Goal: Register for event/course

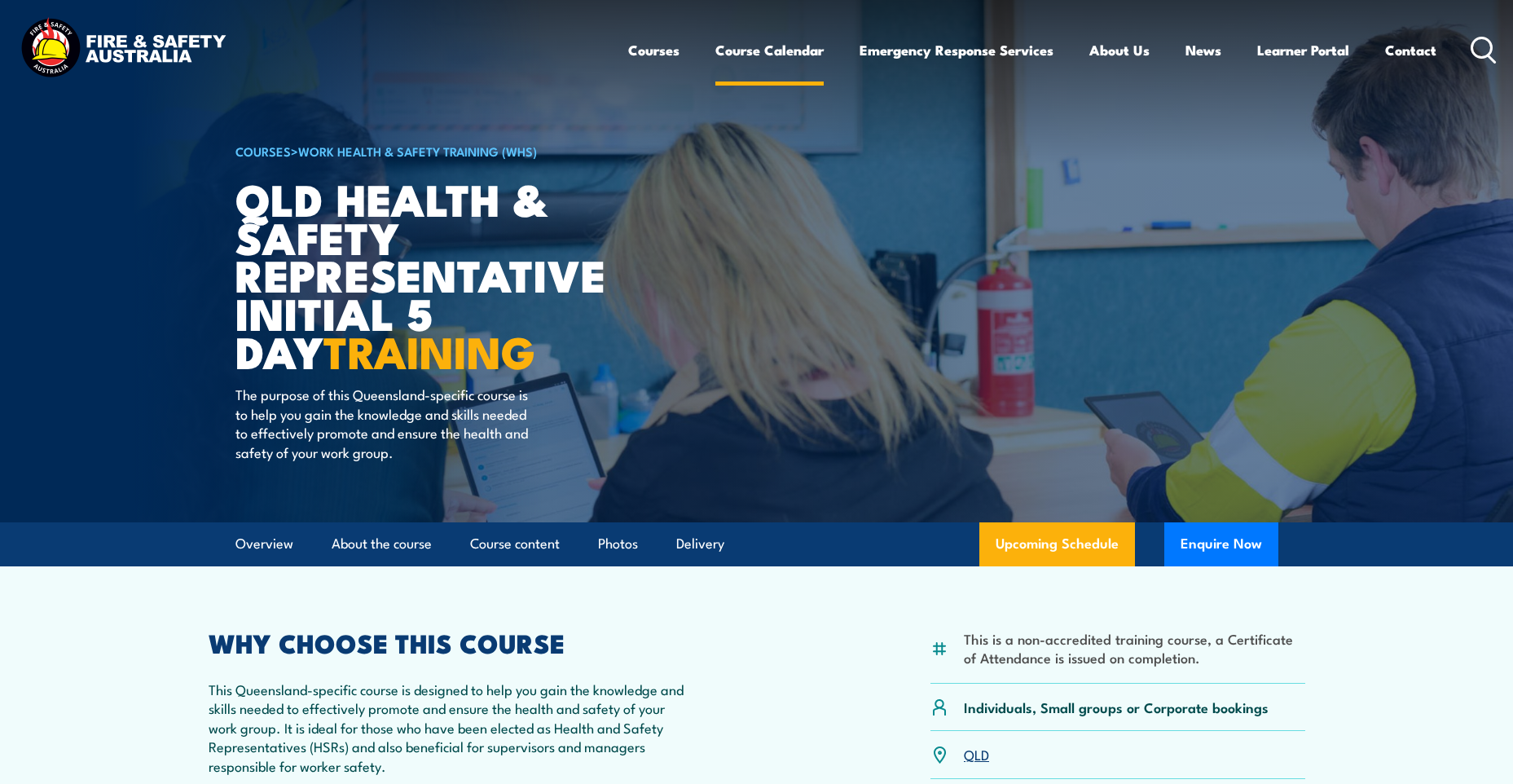
click at [749, 57] on link "Course Calendar" at bounding box center [770, 50] width 108 height 43
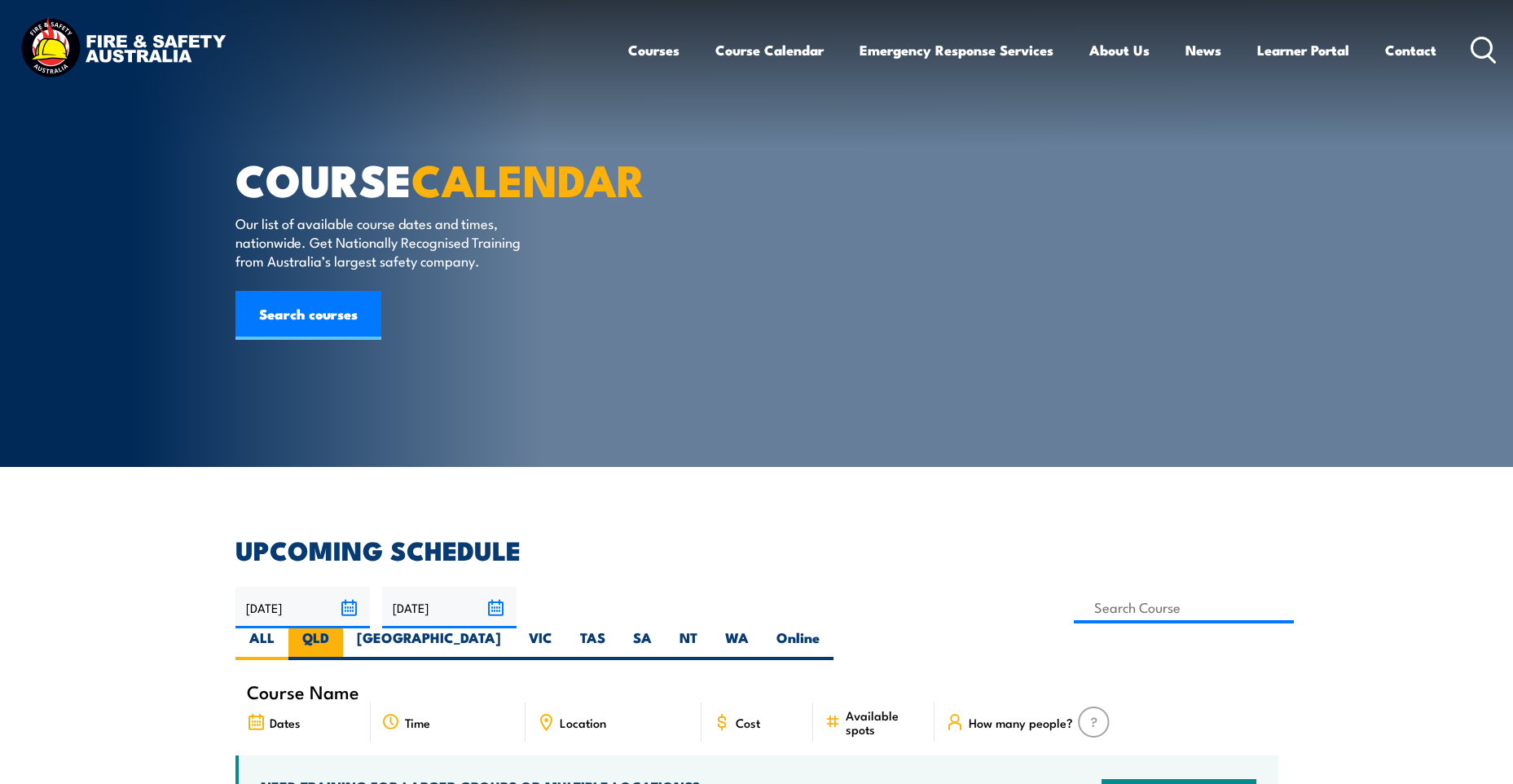
click at [343, 628] on label "QLD" at bounding box center [315, 644] width 55 height 32
click at [340, 628] on input "QLD" at bounding box center [334, 633] width 11 height 11
radio input "true"
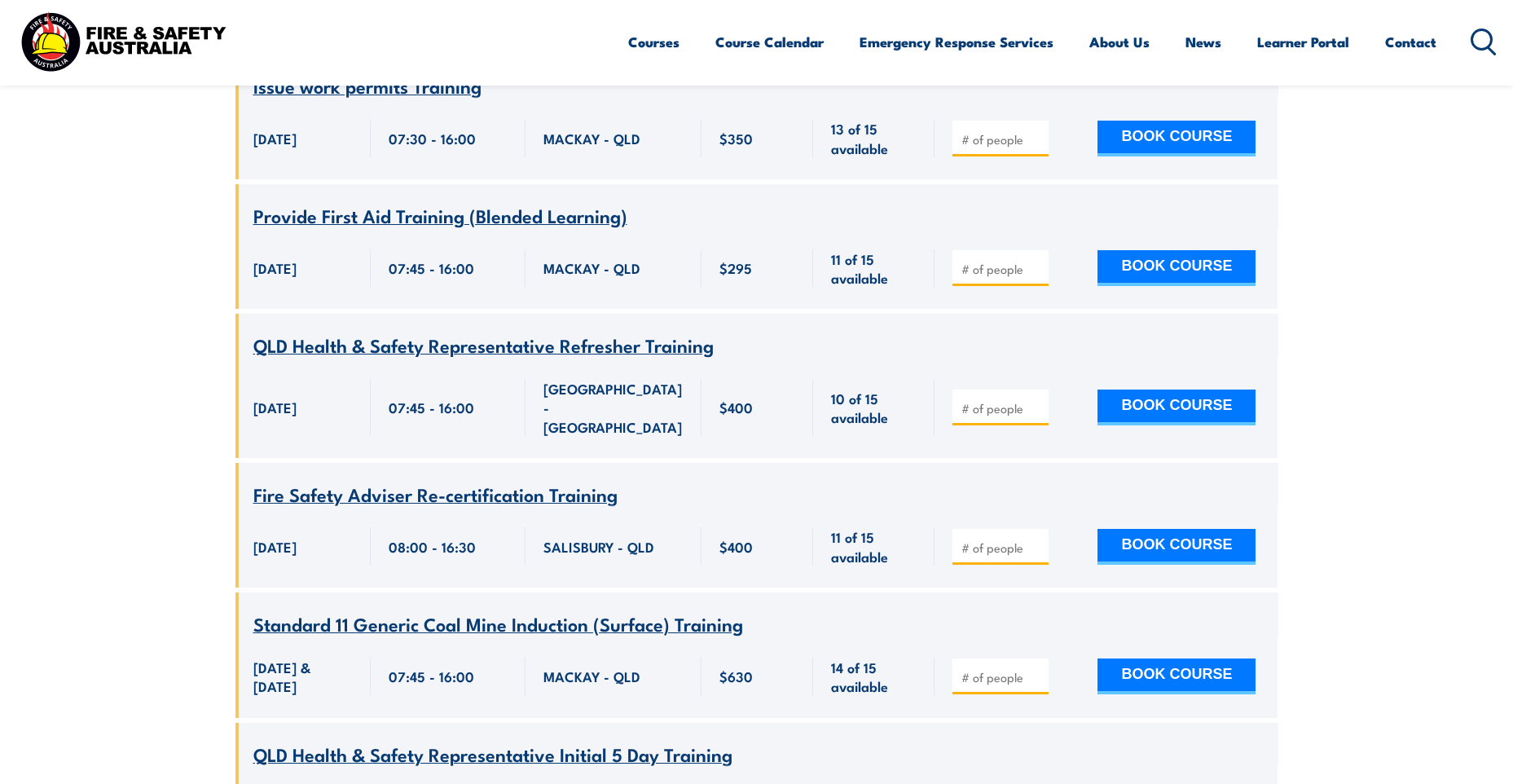
scroll to position [619, 0]
